Goal: Information Seeking & Learning: Learn about a topic

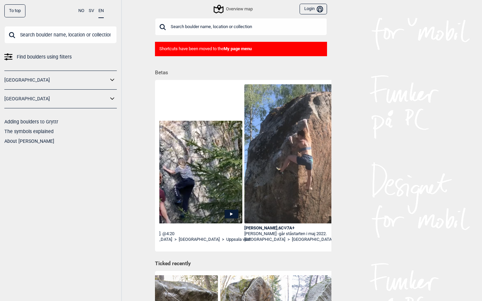
click at [240, 11] on div "Overview map" at bounding box center [233, 9] width 38 height 8
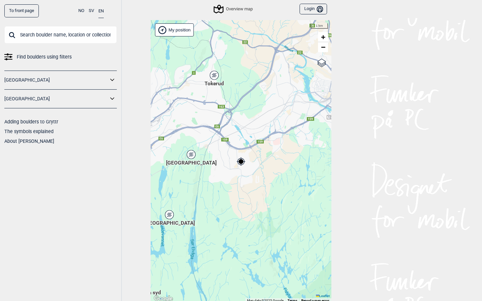
click at [49, 36] on input "text" at bounding box center [60, 34] width 112 height 17
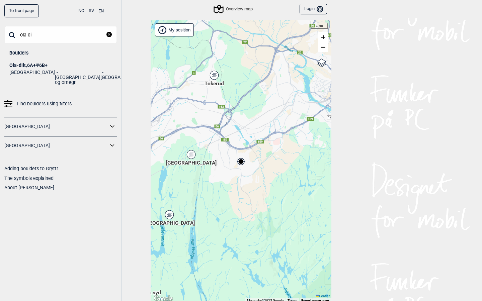
type input "ola di"
click at [29, 63] on div "Ola-dilt , 6A+ Ψ 6B+" at bounding box center [60, 65] width 102 height 5
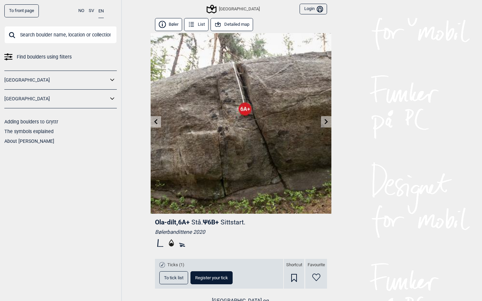
click at [239, 27] on button "Detailed map" at bounding box center [231, 24] width 42 height 13
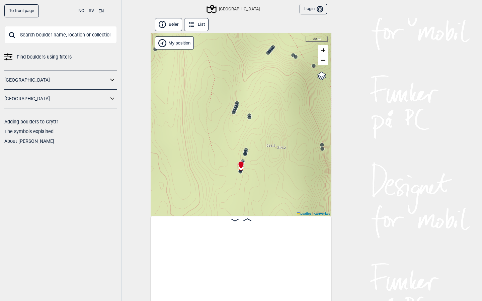
scroll to position [0, 15436]
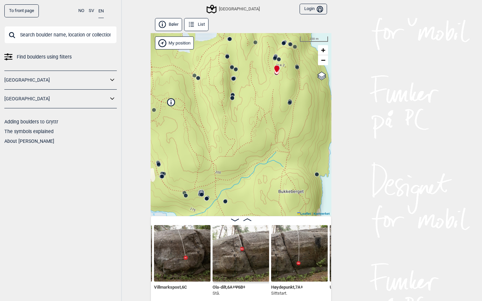
drag, startPoint x: 237, startPoint y: 174, endPoint x: 262, endPoint y: 85, distance: 92.4
click at [261, 85] on div "Speidersteinen Barnehageveggen Cowboyveggen Bølerveggen [GEOGRAPHIC_DATA]" at bounding box center [241, 124] width 181 height 183
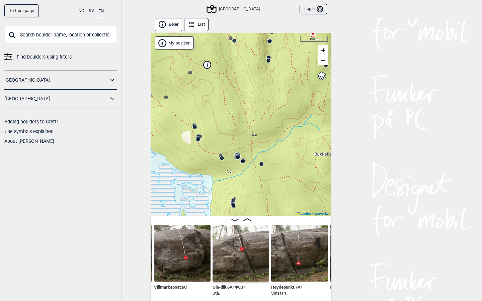
drag, startPoint x: 234, startPoint y: 167, endPoint x: 268, endPoint y: 129, distance: 50.9
click at [268, 129] on div "Speidersteinen Barnehageveggen Cowboyveggen Bølerveggen [GEOGRAPHIC_DATA]" at bounding box center [241, 124] width 181 height 183
click at [238, 158] on circle at bounding box center [238, 157] width 4 height 4
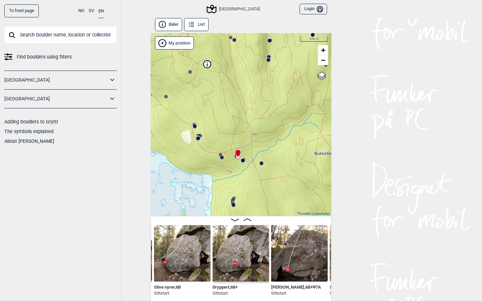
click at [249, 218] on icon at bounding box center [247, 219] width 8 height 3
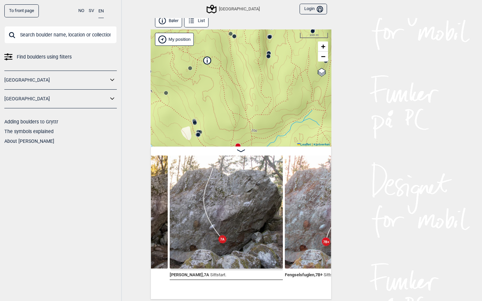
scroll to position [4, 0]
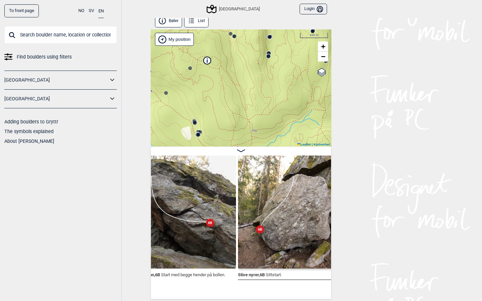
scroll to position [4, 0]
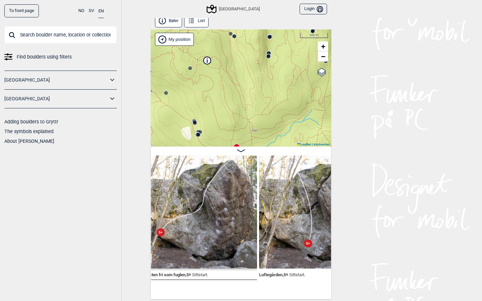
scroll to position [0, 10215]
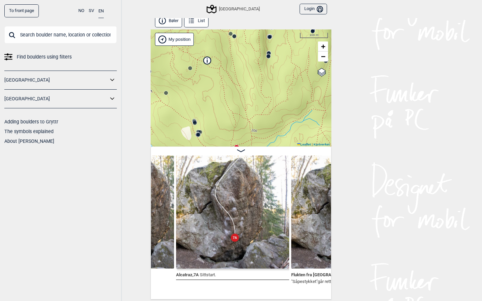
scroll to position [0, 10415]
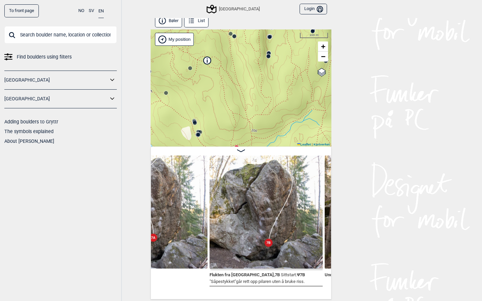
scroll to position [0, 10496]
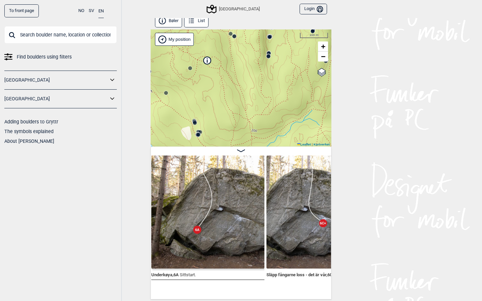
scroll to position [4, 0]
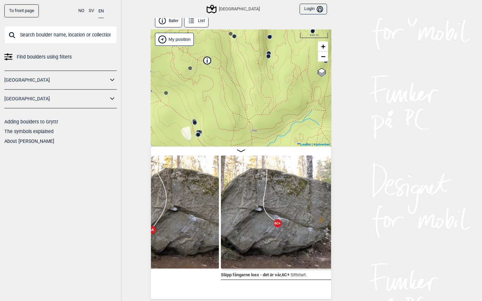
scroll to position [0, 10708]
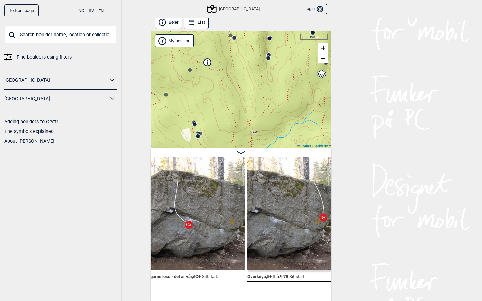
scroll to position [2, 0]
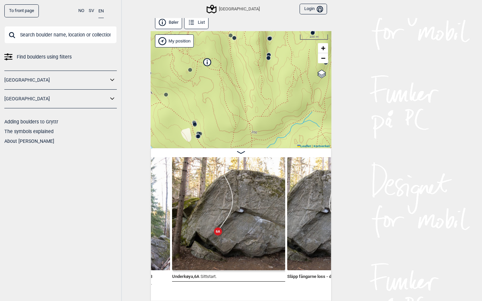
scroll to position [0, 10644]
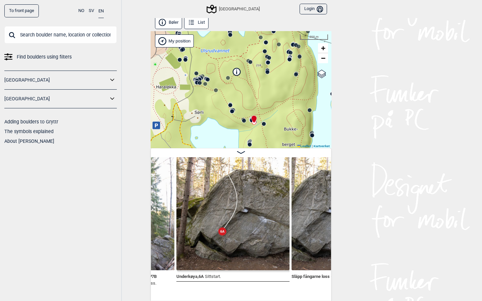
drag, startPoint x: 266, startPoint y: 95, endPoint x: 266, endPoint y: 64, distance: 31.1
click at [266, 64] on div "Speidersteinen Barnehageveggen Cowboyveggen Bølerveggen [GEOGRAPHIC_DATA]" at bounding box center [241, 89] width 181 height 117
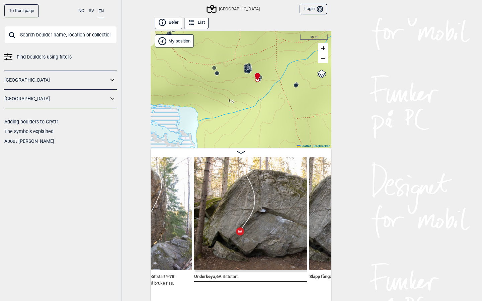
scroll to position [0, 10628]
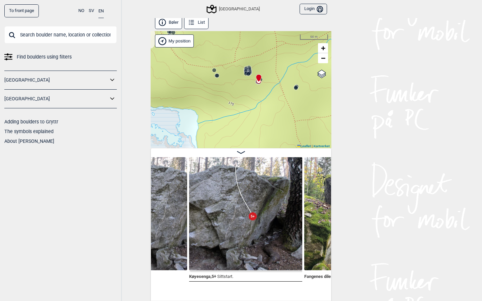
scroll to position [0, 11177]
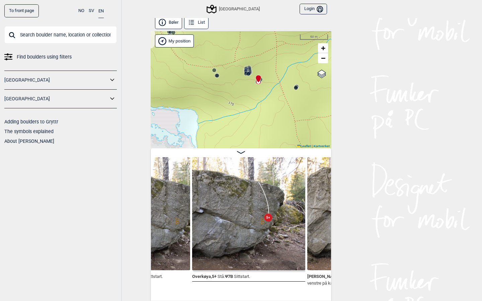
scroll to position [0, 10855]
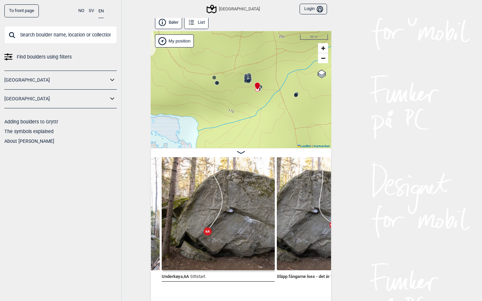
scroll to position [0, 10659]
